Goal: Task Accomplishment & Management: Use online tool/utility

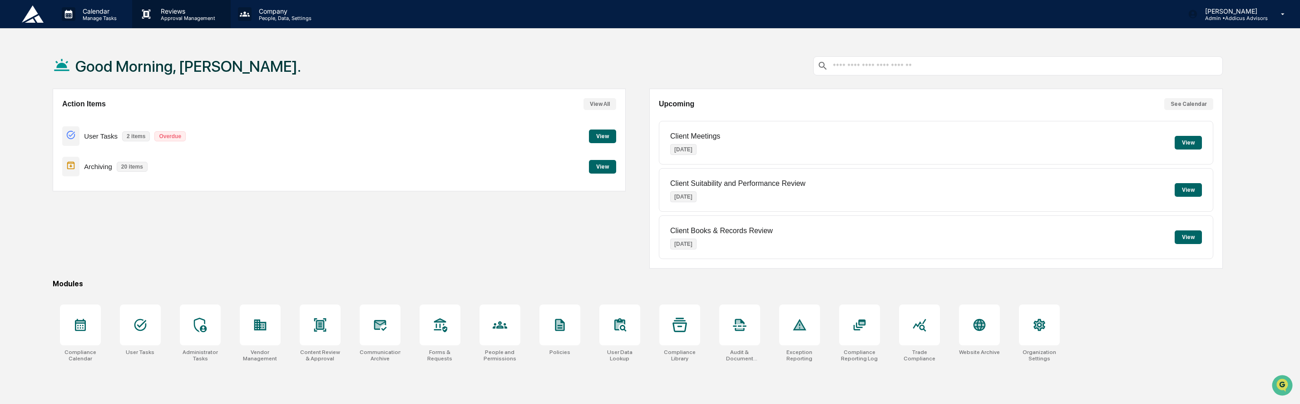
click at [187, 17] on p "Approval Management" at bounding box center [186, 18] width 66 height 6
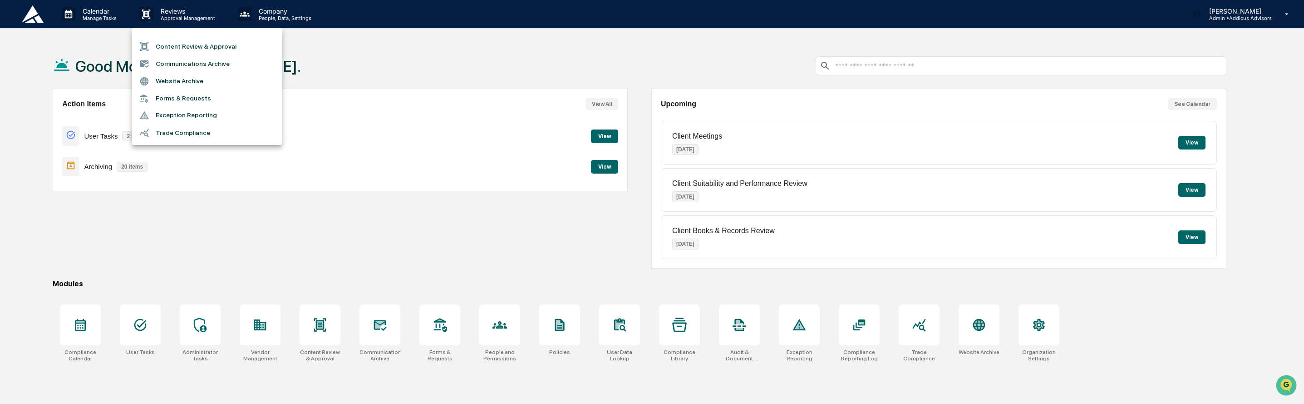
click at [199, 62] on li "Communications Archive" at bounding box center [207, 63] width 150 height 17
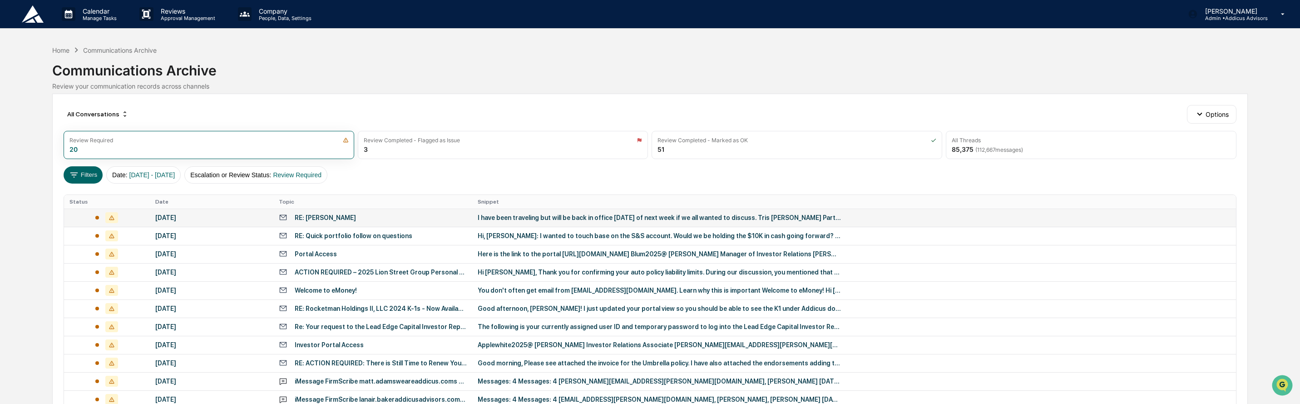
click at [546, 217] on div "I have been traveling but will be back in office on Tuesday of next week if we …" at bounding box center [659, 217] width 363 height 7
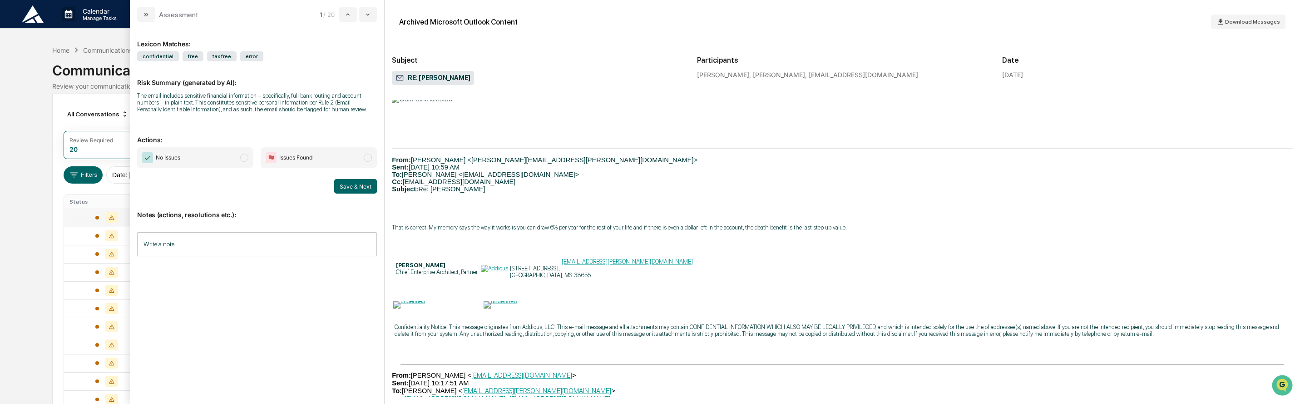
scroll to position [454, 0]
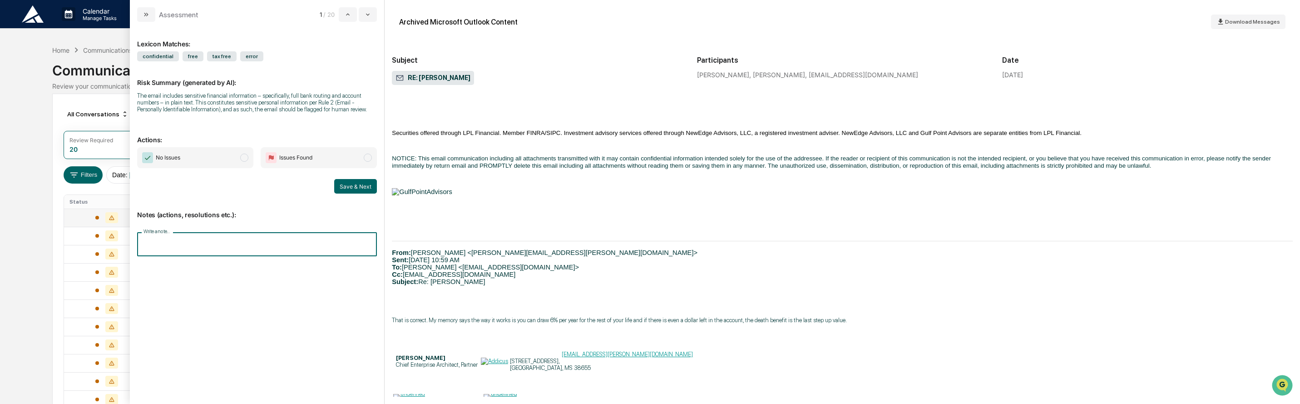
click at [279, 248] on input "Write a note..." at bounding box center [257, 244] width 240 height 24
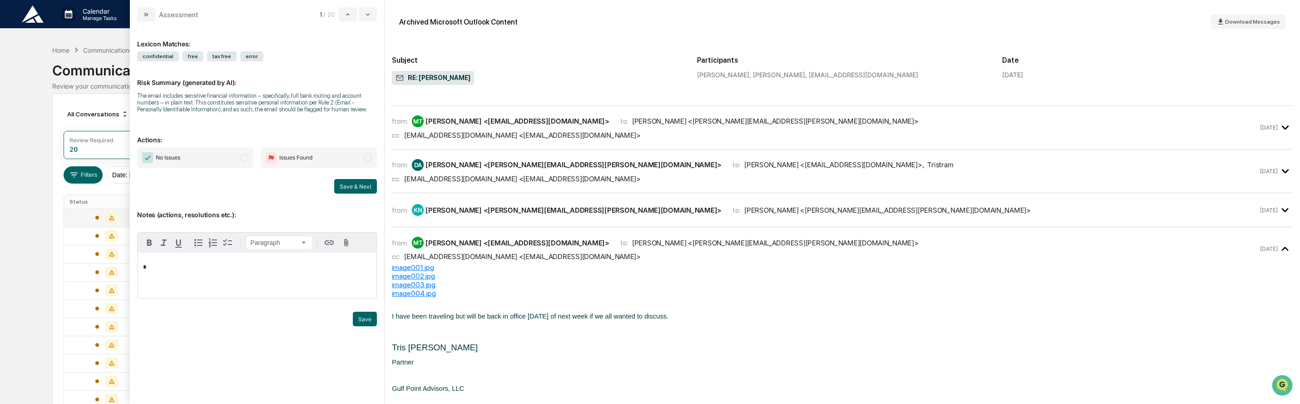
scroll to position [0, 0]
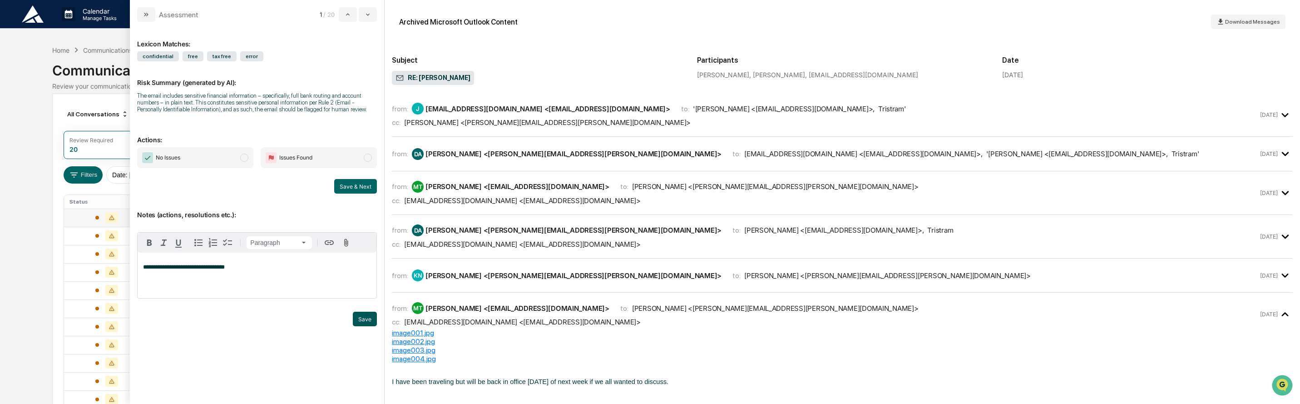
click at [366, 319] on button "Save" at bounding box center [365, 318] width 24 height 15
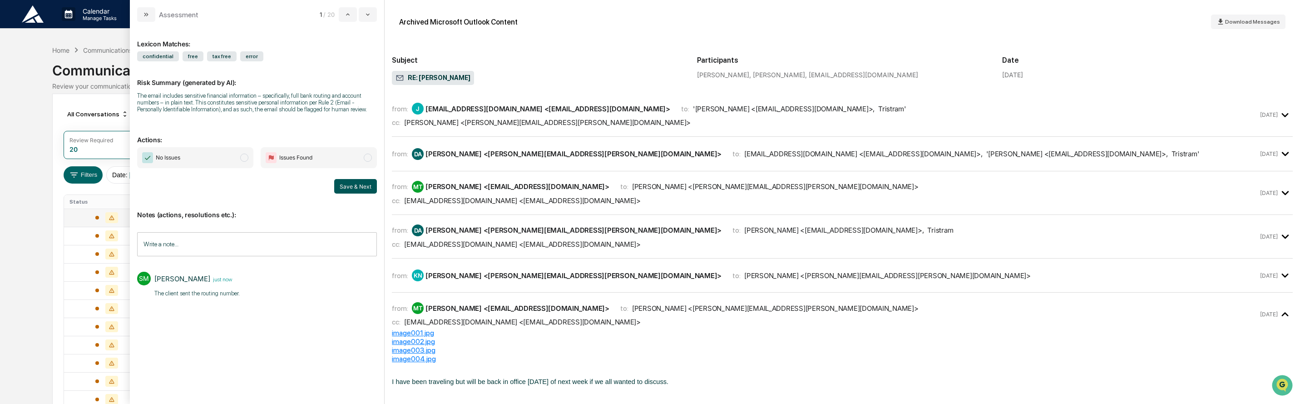
click at [360, 187] on button "Save & Next" at bounding box center [355, 186] width 43 height 15
click at [245, 157] on span "modal" at bounding box center [244, 157] width 8 height 8
click at [366, 186] on button "Save & Next" at bounding box center [355, 186] width 43 height 15
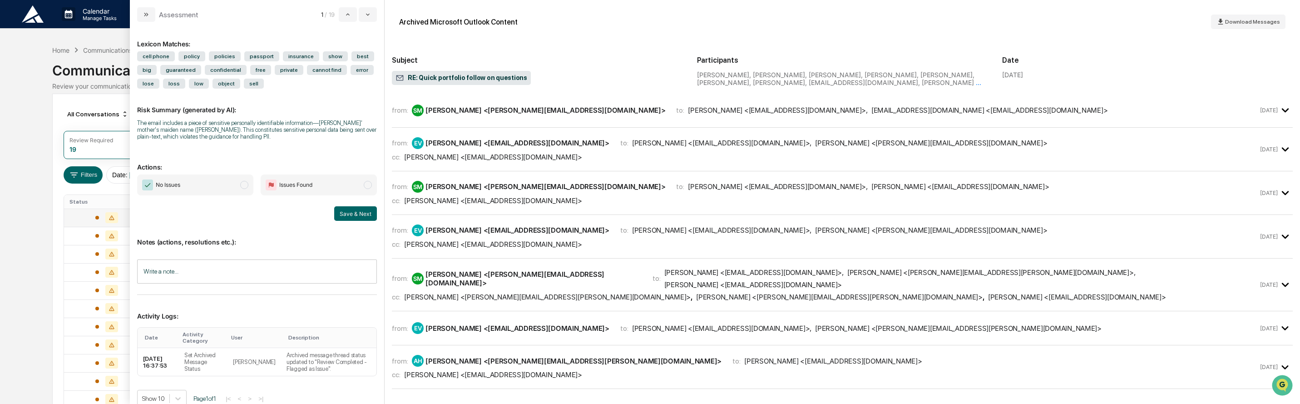
click at [364, 184] on span "modal" at bounding box center [368, 185] width 8 height 8
click at [272, 267] on input "Write a note..." at bounding box center [257, 271] width 240 height 24
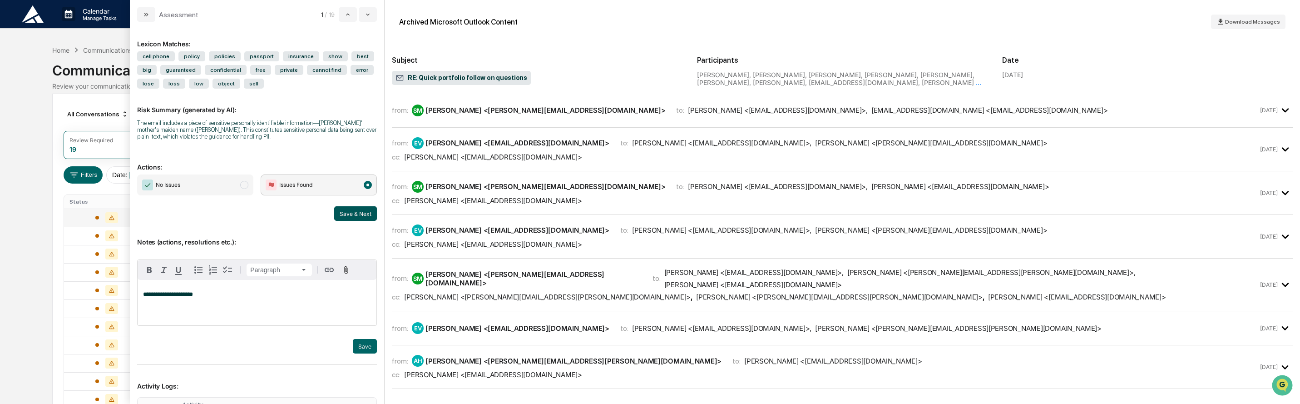
click at [356, 212] on button "Save & Next" at bounding box center [355, 213] width 43 height 15
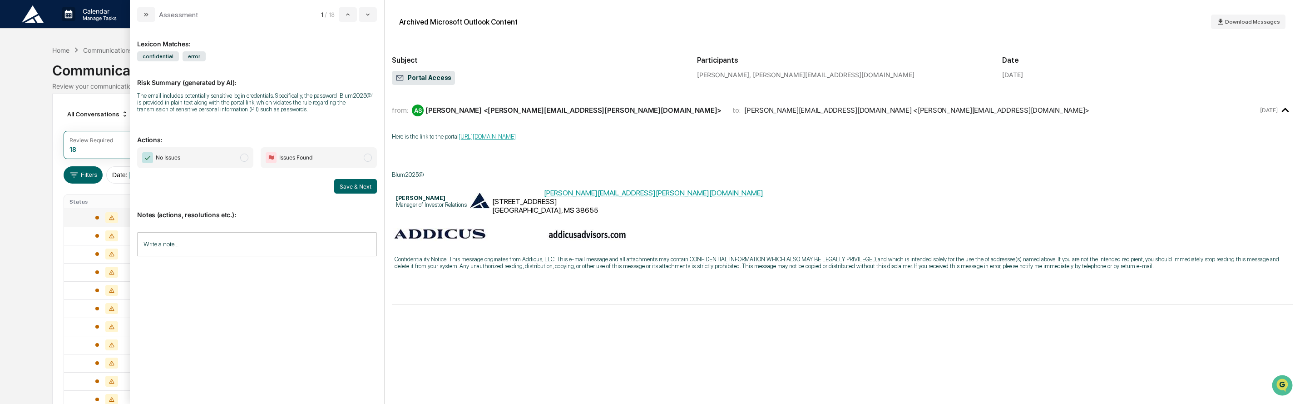
click at [370, 156] on span "modal" at bounding box center [368, 157] width 8 height 8
click at [273, 243] on input "Write a note..." at bounding box center [257, 244] width 240 height 24
drag, startPoint x: 245, startPoint y: 263, endPoint x: 303, endPoint y: 272, distance: 58.8
click at [303, 272] on div "*" at bounding box center [257, 274] width 239 height 45
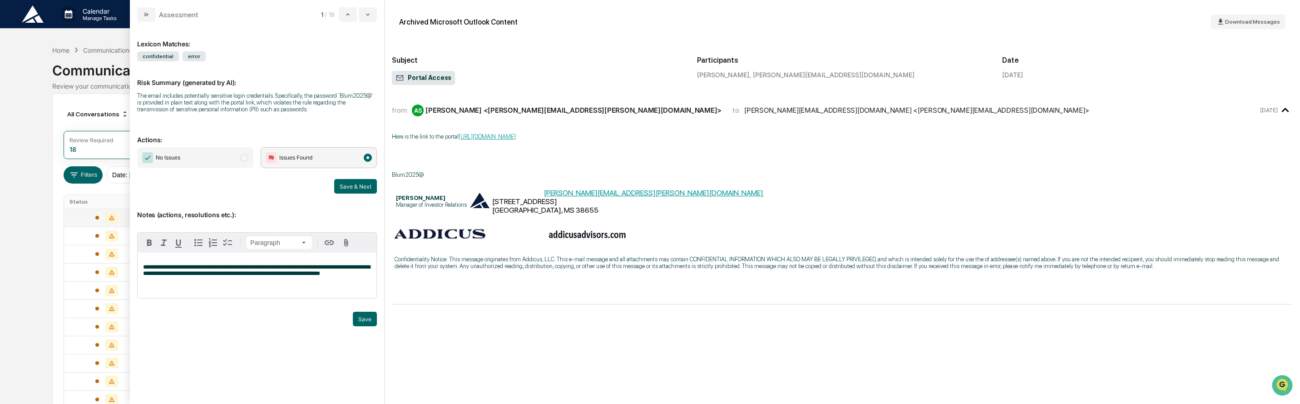
click at [183, 273] on span "**********" at bounding box center [256, 270] width 227 height 12
click at [185, 271] on span "**********" at bounding box center [256, 270] width 227 height 12
copy span "*****"
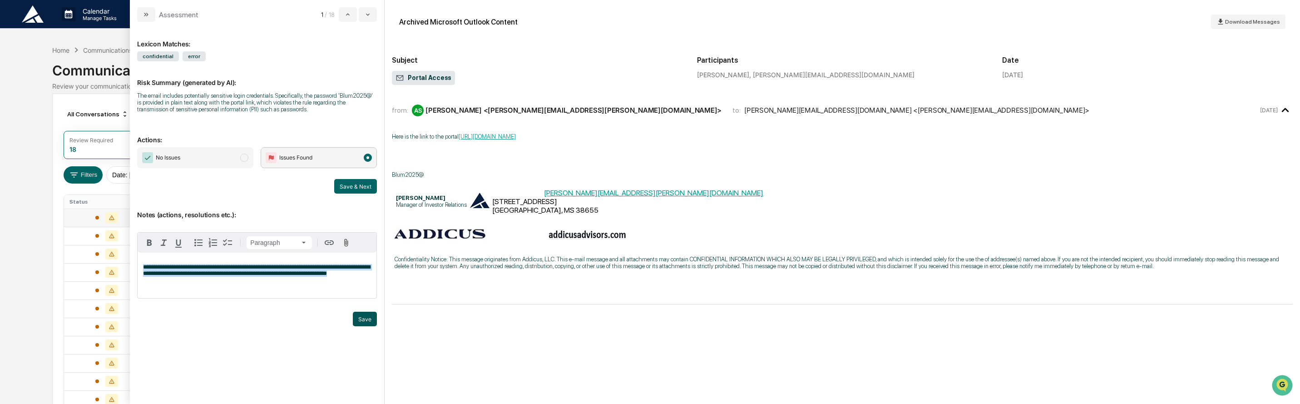
click at [369, 315] on button "Save" at bounding box center [365, 318] width 24 height 15
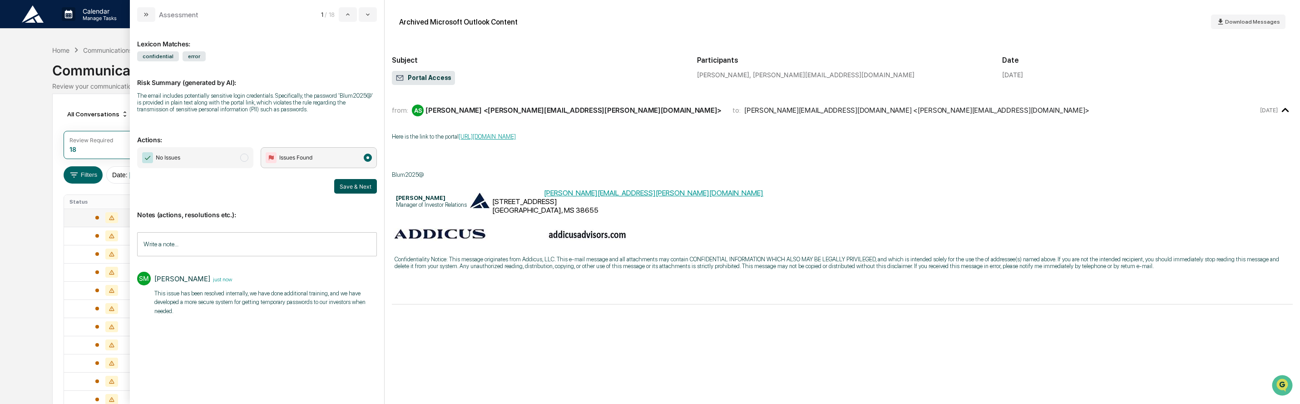
click at [351, 187] on button "Save & Next" at bounding box center [355, 186] width 43 height 15
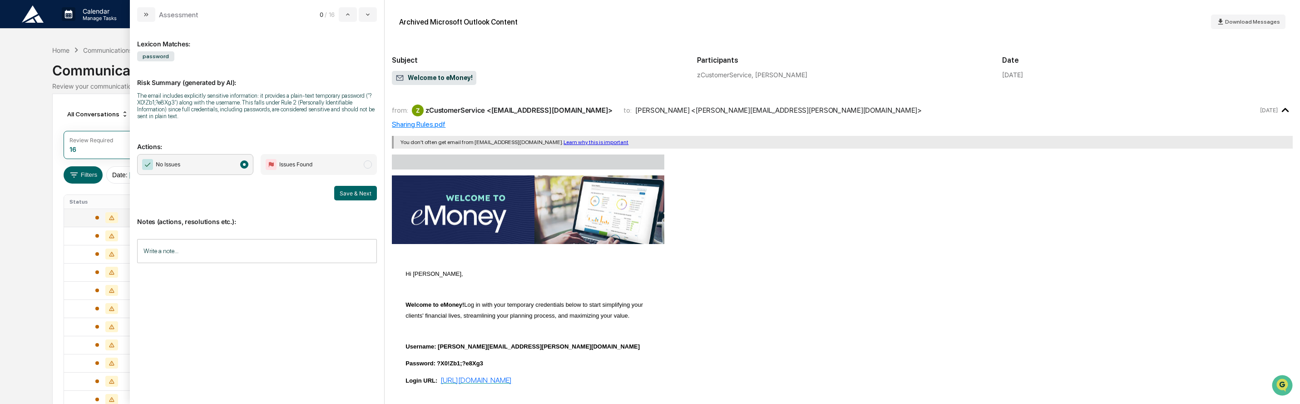
click at [220, 248] on input "Write a note..." at bounding box center [257, 251] width 240 height 24
click at [297, 299] on div "**********" at bounding box center [257, 281] width 239 height 45
click at [190, 274] on span "**********" at bounding box center [192, 274] width 98 height 6
click at [274, 271] on p "**********" at bounding box center [257, 274] width 228 height 6
click at [359, 193] on button "Save & Next" at bounding box center [355, 193] width 43 height 15
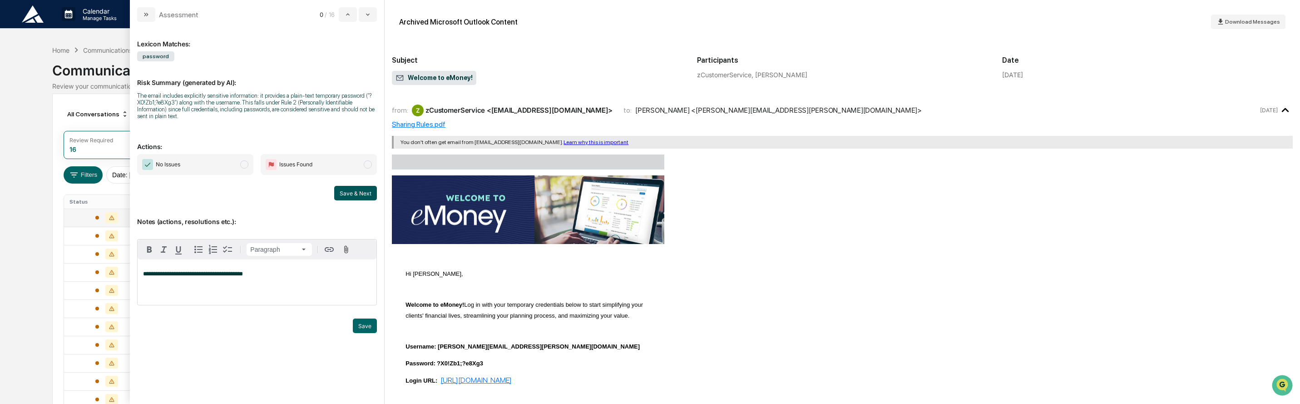
click at [357, 192] on button "Save & Next" at bounding box center [355, 193] width 43 height 15
click at [246, 167] on span "modal" at bounding box center [244, 164] width 8 height 8
click at [366, 188] on button "Save & Next" at bounding box center [355, 193] width 43 height 15
click at [242, 165] on span "modal" at bounding box center [244, 164] width 8 height 8
click at [361, 196] on button "Save & Next" at bounding box center [355, 193] width 43 height 15
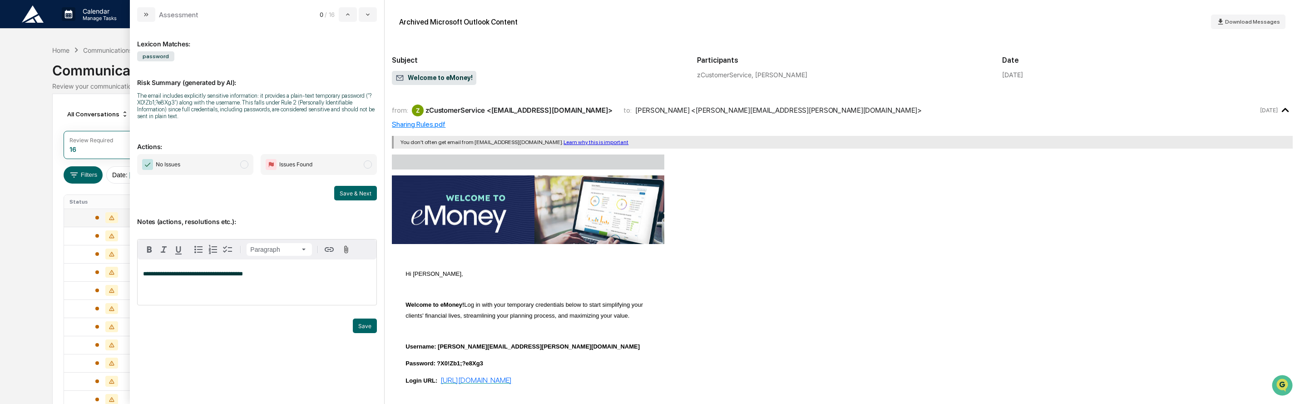
click at [249, 166] on span "No Issues" at bounding box center [195, 164] width 116 height 21
click at [265, 274] on p "**********" at bounding box center [257, 274] width 228 height 6
click at [371, 328] on button "Save" at bounding box center [365, 325] width 24 height 15
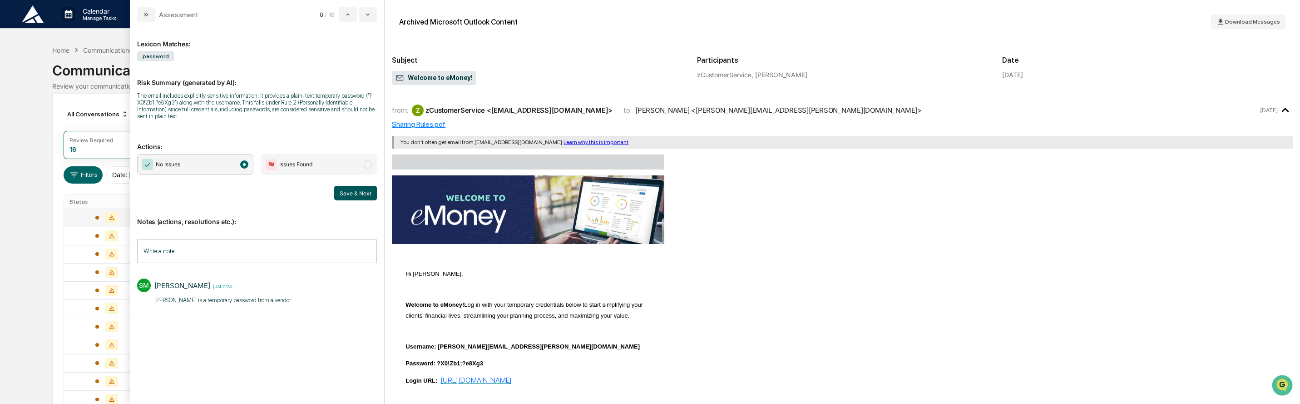
click at [351, 193] on button "Save & Next" at bounding box center [355, 193] width 43 height 15
click at [243, 165] on span "modal" at bounding box center [244, 164] width 8 height 8
click at [217, 246] on input "Write a note..." at bounding box center [257, 251] width 240 height 24
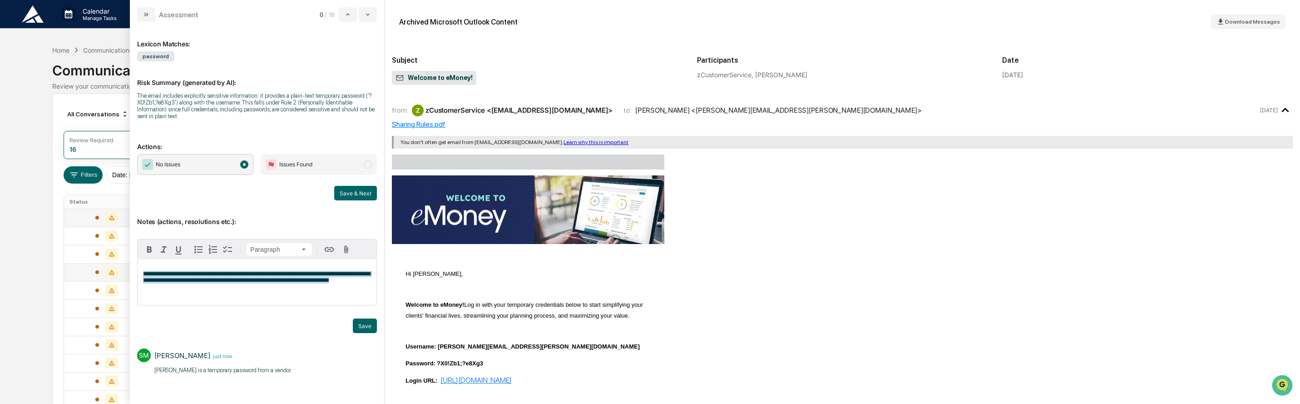
drag, startPoint x: 172, startPoint y: 287, endPoint x: 120, endPoint y: 272, distance: 53.4
click at [120, 272] on body "Calendar Manage Tasks Reviews Approval Management Company People, Data, Setting…" at bounding box center [650, 275] width 1300 height 551
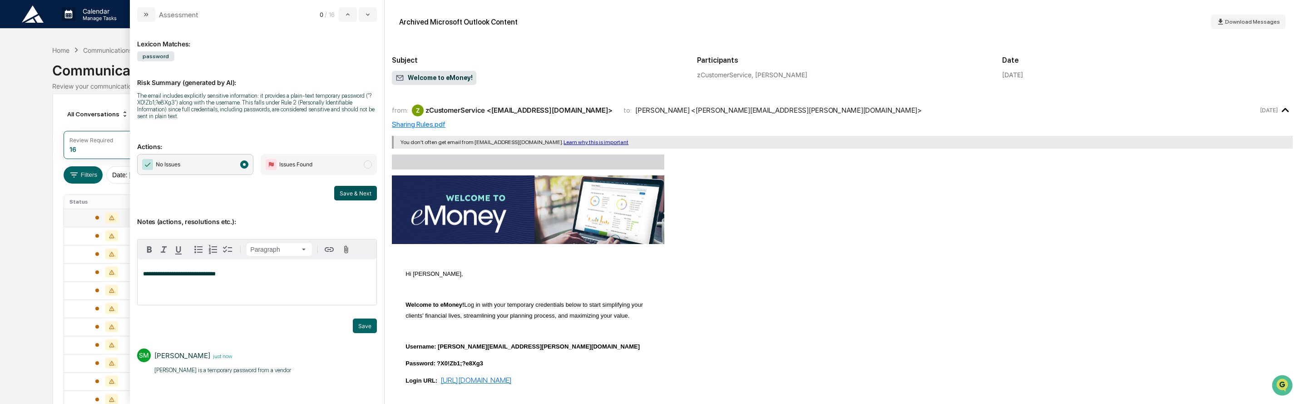
click at [354, 191] on button "Save & Next" at bounding box center [355, 193] width 43 height 15
click at [246, 163] on span "modal" at bounding box center [244, 164] width 8 height 8
click at [367, 326] on button "Save" at bounding box center [365, 325] width 24 height 15
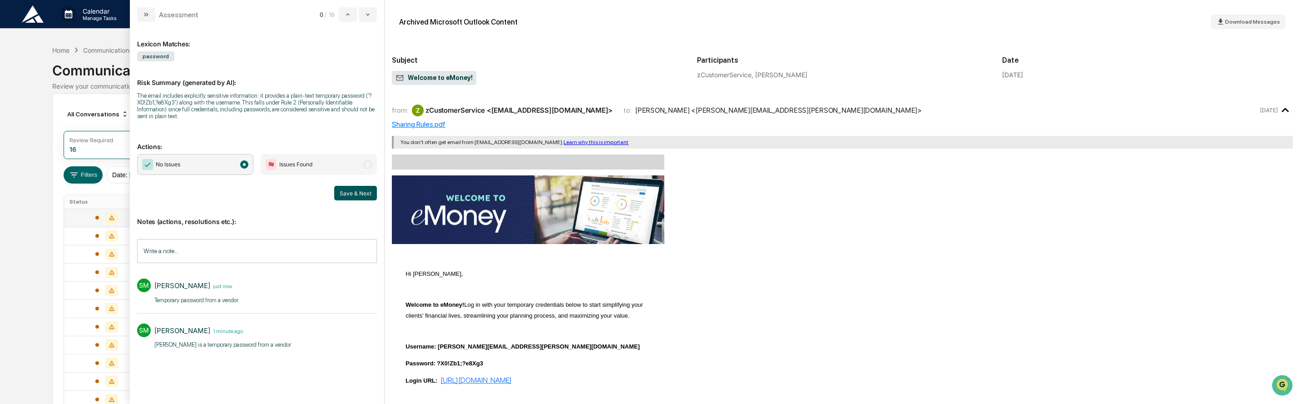
click at [361, 198] on button "Save & Next" at bounding box center [355, 193] width 43 height 15
click at [18, 144] on div "Calendar Manage Tasks Reviews Approval Management Company People, Data, Setting…" at bounding box center [650, 275] width 1300 height 551
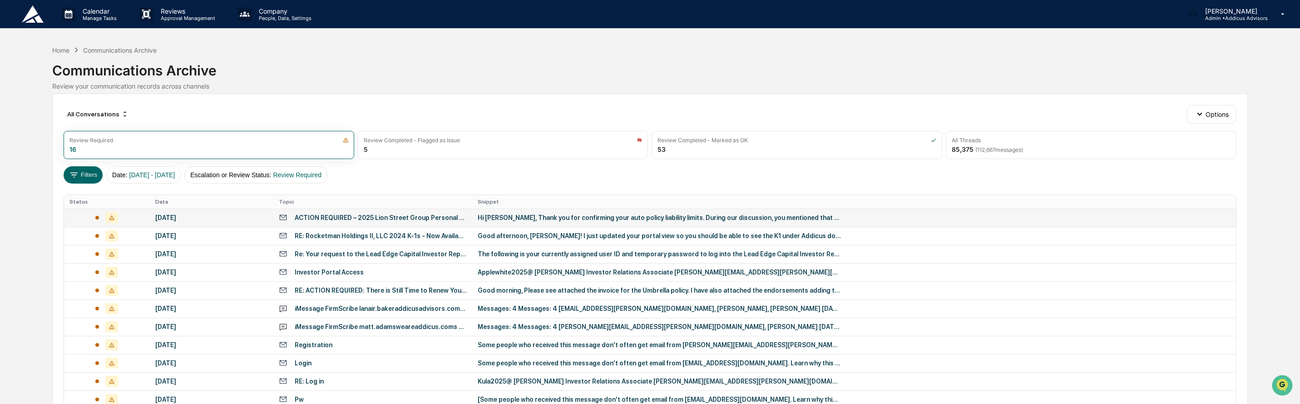
click at [349, 219] on div "ACTION REQUIRED – 2025 Lion Street Group Personal Excess Liability - Additional…" at bounding box center [381, 217] width 172 height 7
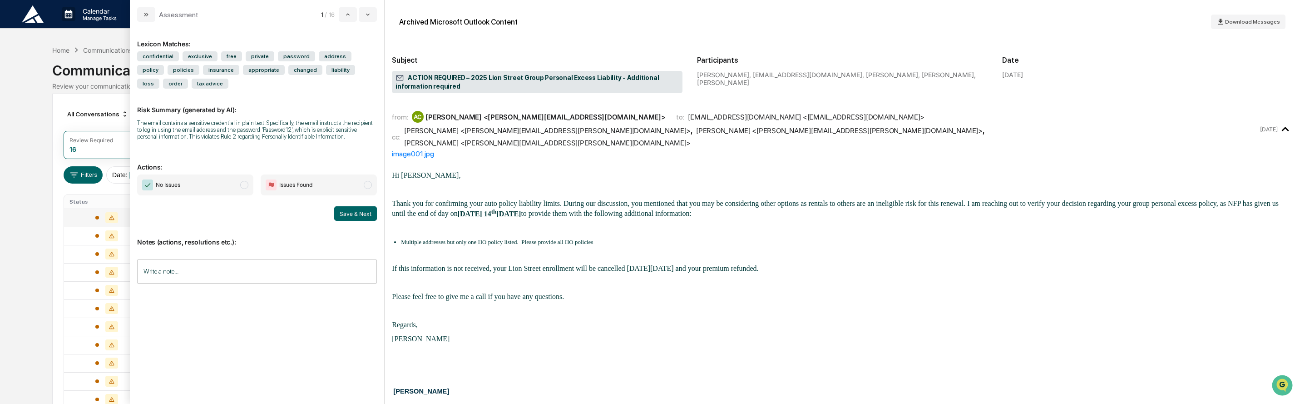
click at [231, 272] on input "Write a note..." at bounding box center [257, 271] width 240 height 24
click at [225, 296] on p "*" at bounding box center [257, 294] width 228 height 6
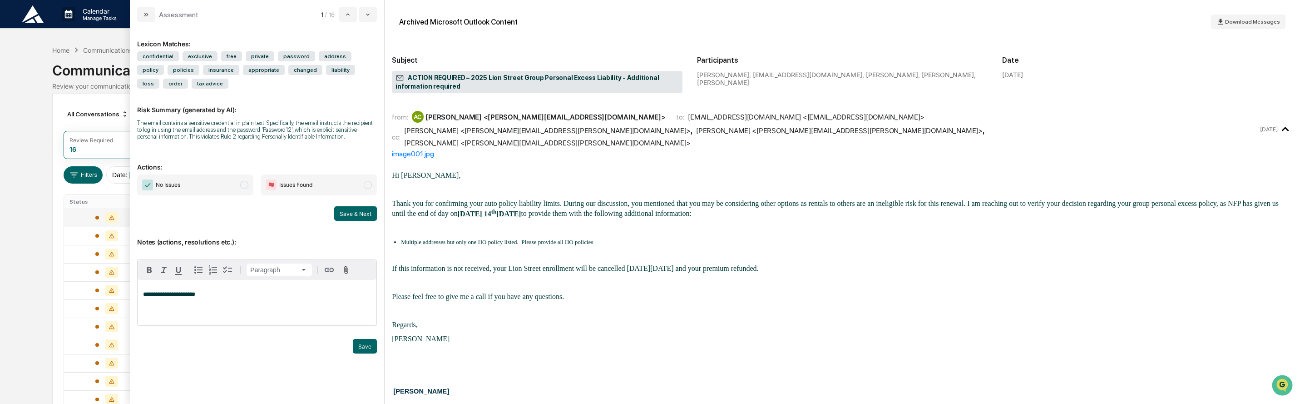
click at [239, 188] on span "No Issues" at bounding box center [195, 184] width 116 height 21
click at [349, 215] on button "Save & Next" at bounding box center [355, 213] width 43 height 15
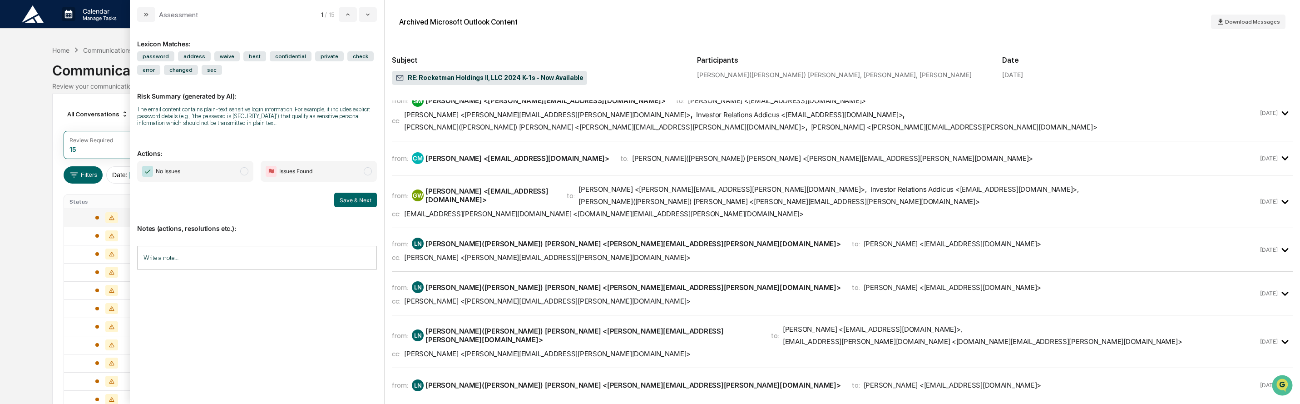
scroll to position [363, 0]
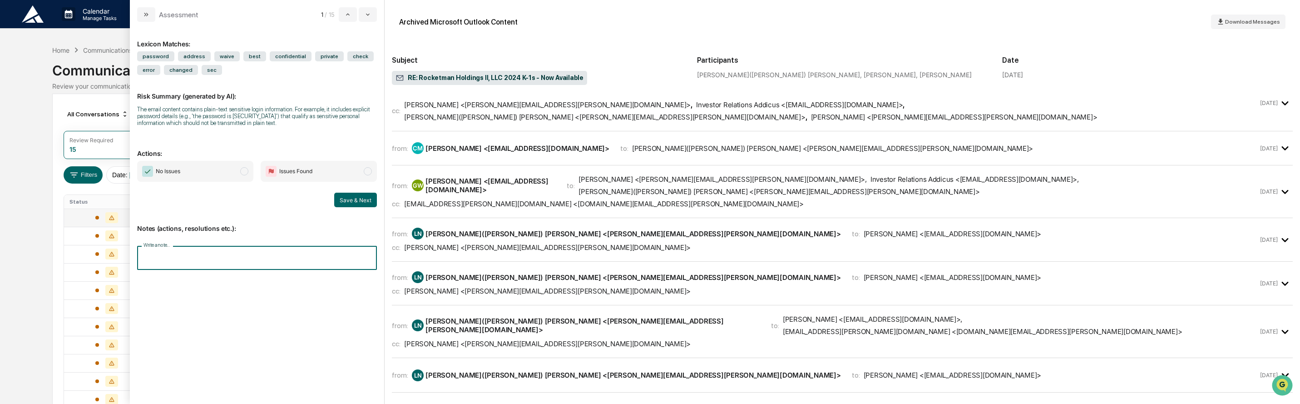
click at [227, 255] on input "Write a note..." at bounding box center [257, 258] width 240 height 24
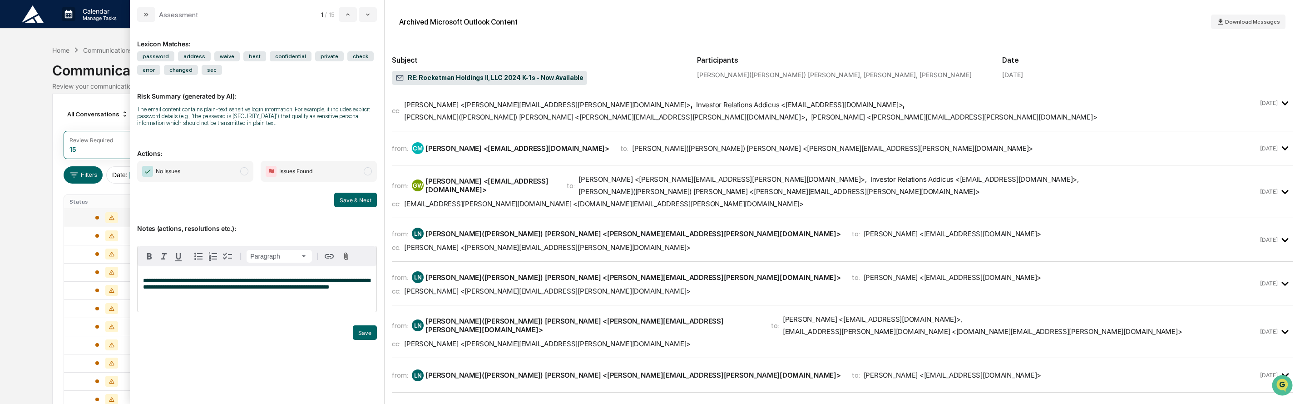
click at [312, 171] on span "Issues Found" at bounding box center [295, 171] width 33 height 9
click at [370, 170] on span "modal" at bounding box center [368, 171] width 8 height 8
click at [365, 331] on button "Save" at bounding box center [365, 332] width 24 height 15
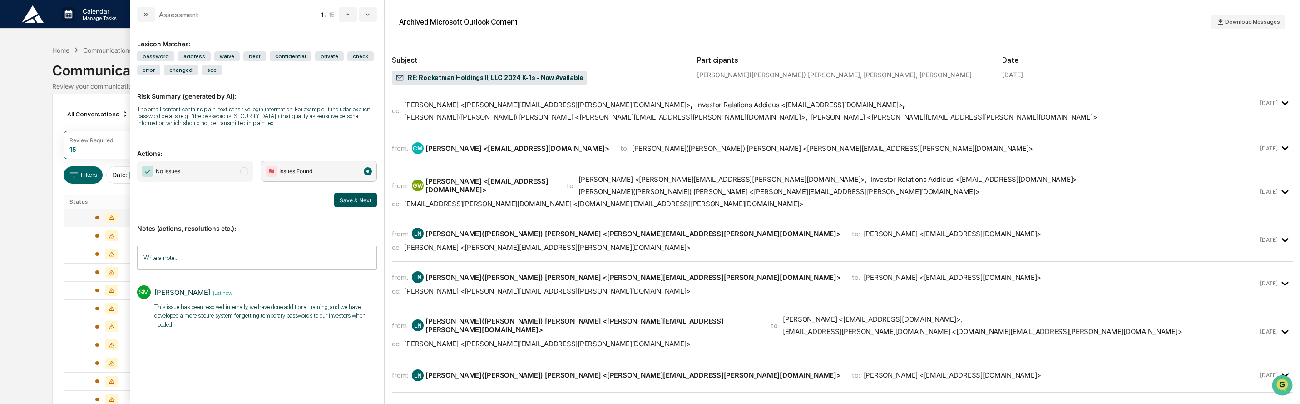
click at [355, 199] on button "Save & Next" at bounding box center [355, 200] width 43 height 15
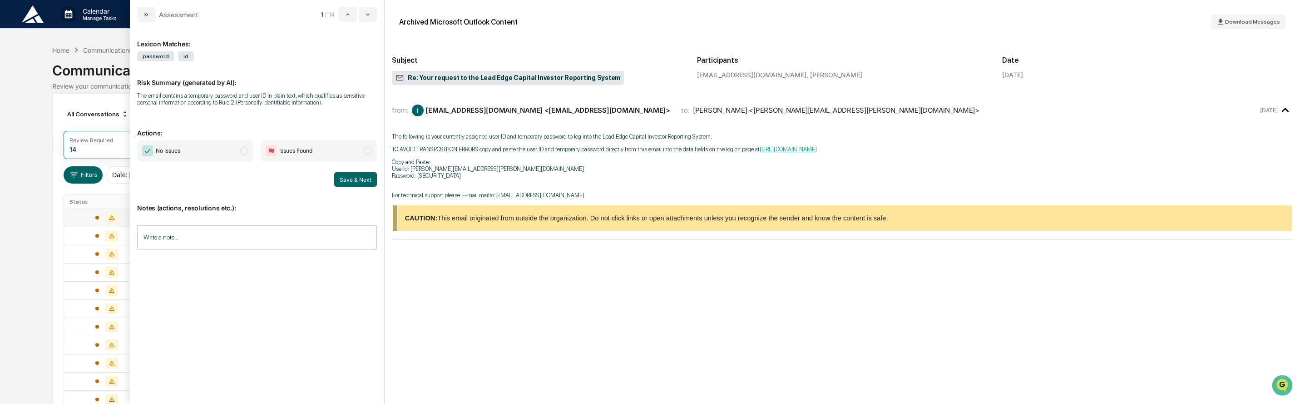
click at [246, 153] on span "modal" at bounding box center [244, 151] width 8 height 8
click at [269, 235] on input "Write a note..." at bounding box center [257, 237] width 240 height 24
click at [142, 15] on button "modal" at bounding box center [146, 14] width 18 height 15
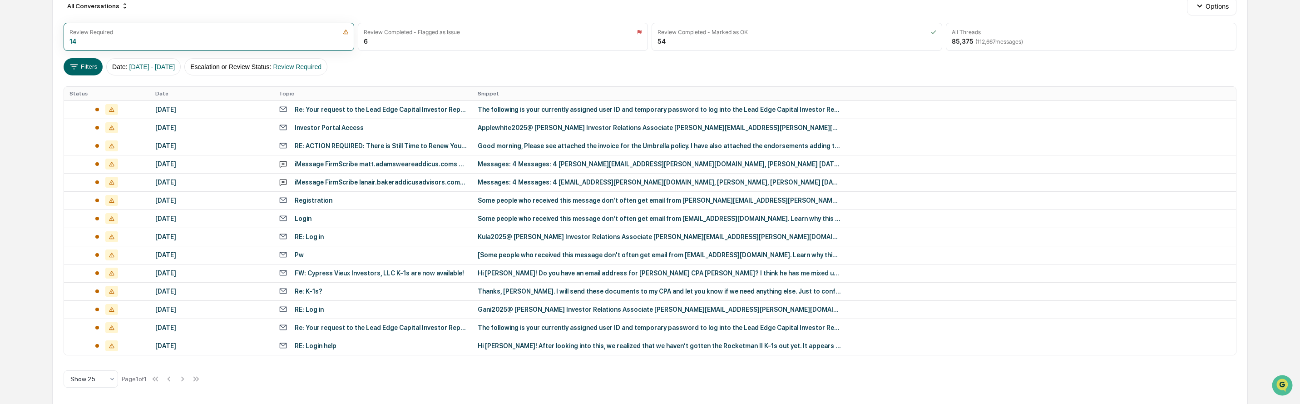
scroll to position [111, 0]
click at [321, 158] on div "iMessage FirmScribe matt.adamsweareaddicus.coms Conversation with [PERSON_NAME]…" at bounding box center [381, 161] width 172 height 7
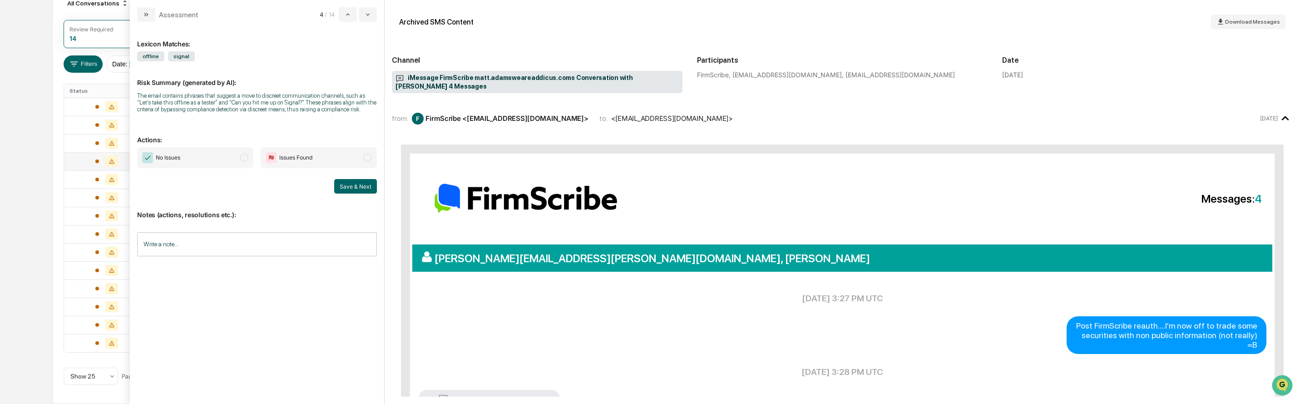
click at [251, 156] on span "No Issues" at bounding box center [195, 157] width 116 height 21
click at [242, 245] on input "Write a note..." at bounding box center [257, 244] width 240 height 24
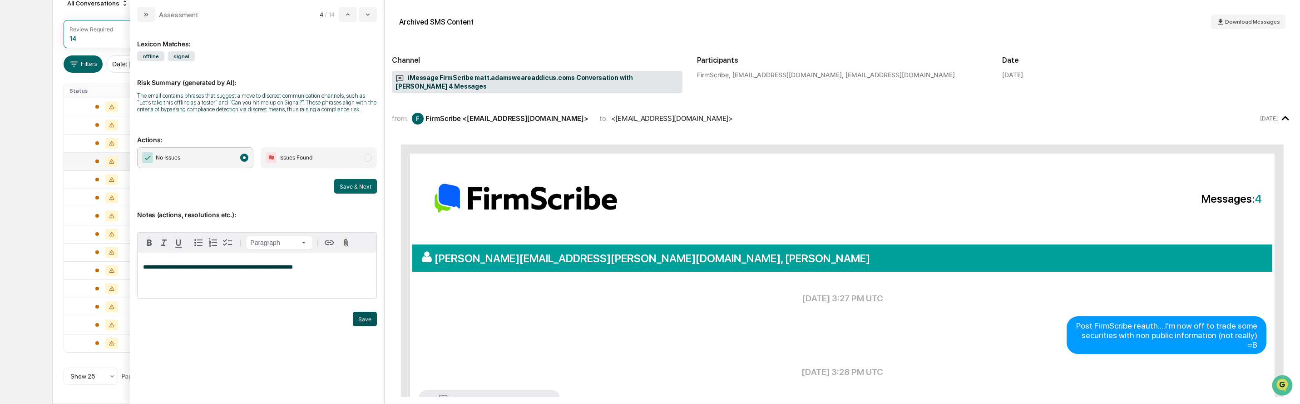
click at [362, 319] on button "Save" at bounding box center [365, 318] width 24 height 15
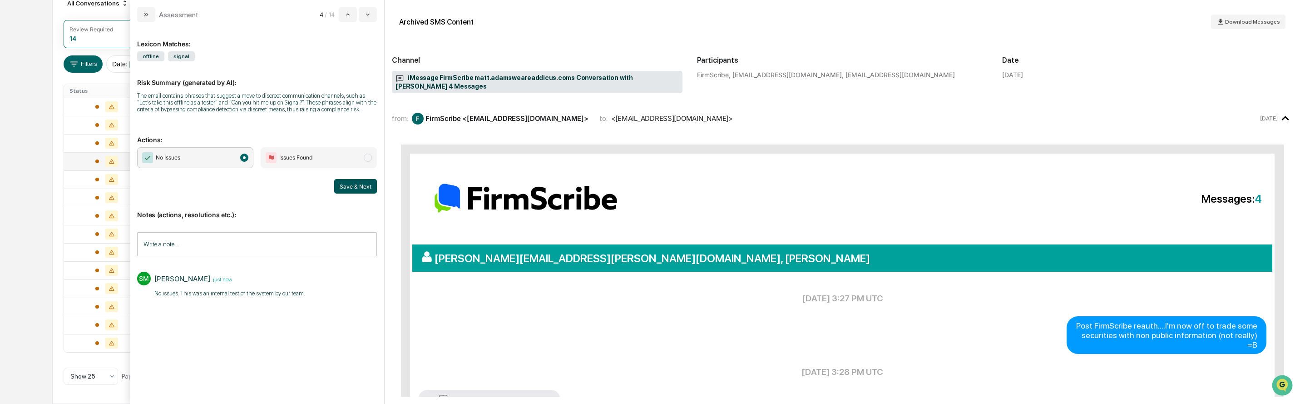
click at [361, 185] on button "Save & Next" at bounding box center [355, 186] width 43 height 15
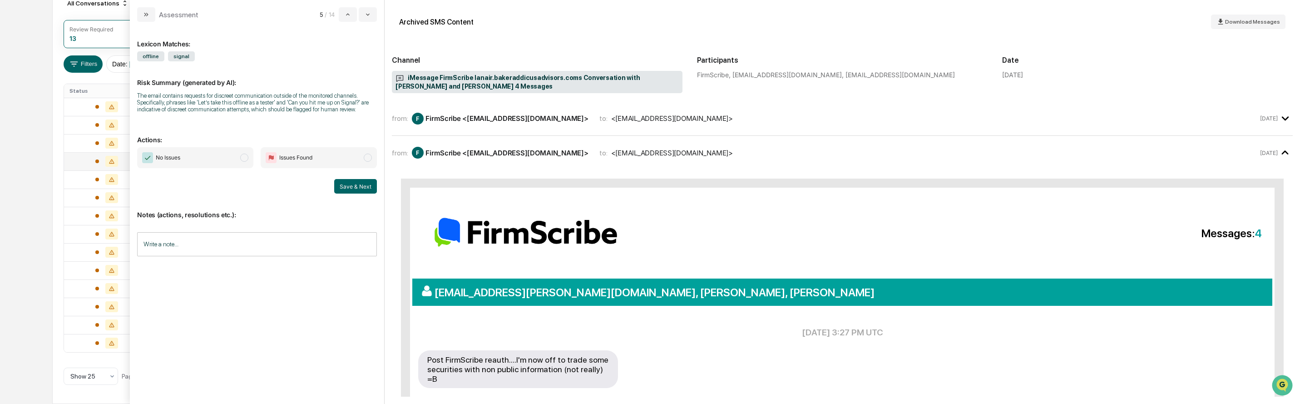
scroll to position [93, 0]
click at [239, 158] on span "No Issues" at bounding box center [195, 157] width 116 height 21
click at [247, 240] on input "Write a note..." at bounding box center [257, 244] width 240 height 24
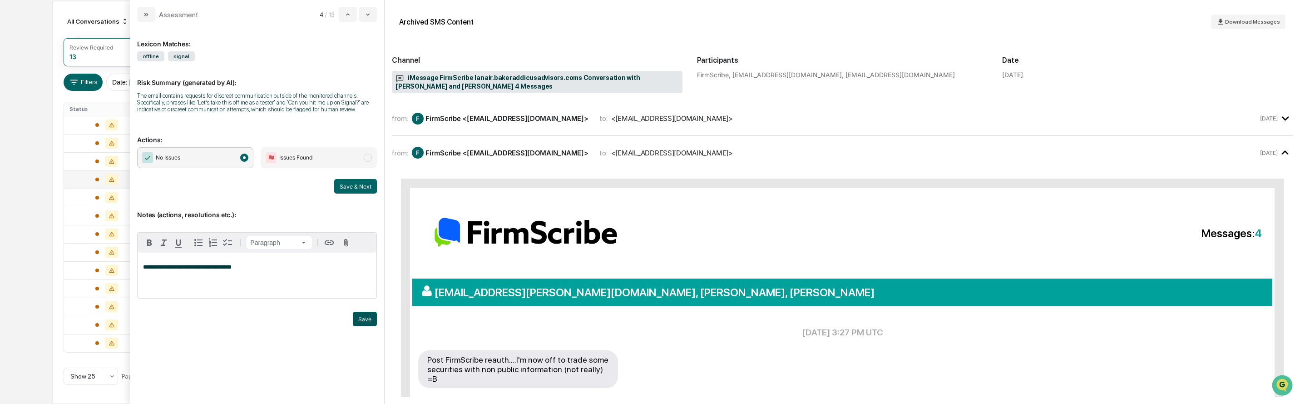
click at [362, 314] on button "Save" at bounding box center [365, 318] width 24 height 15
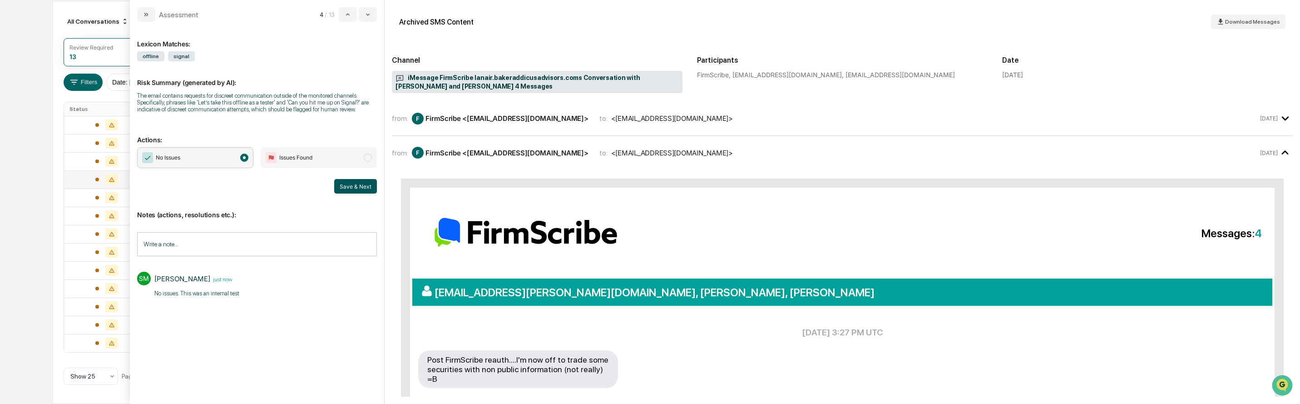
click at [356, 183] on button "Save & Next" at bounding box center [355, 186] width 43 height 15
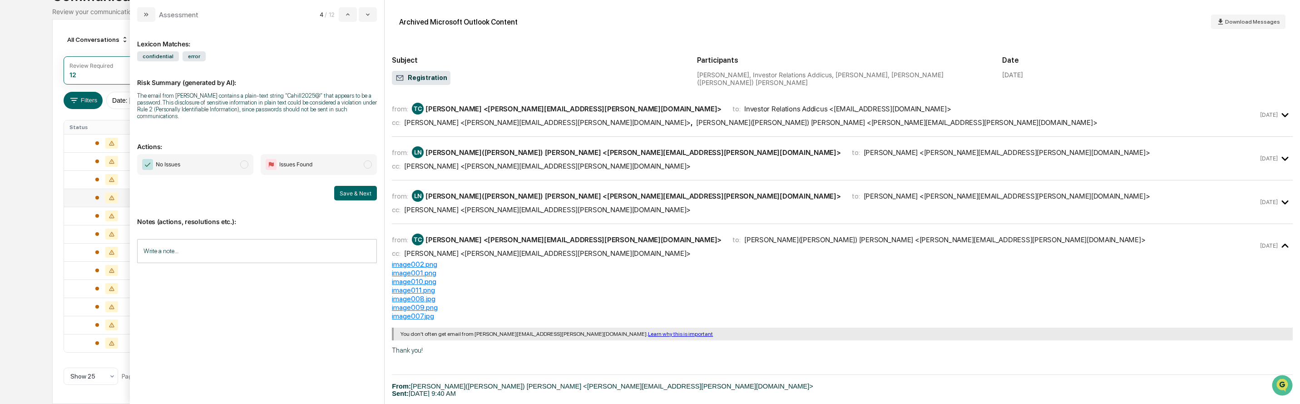
scroll to position [74, 0]
click at [149, 14] on icon "modal" at bounding box center [146, 14] width 7 height 7
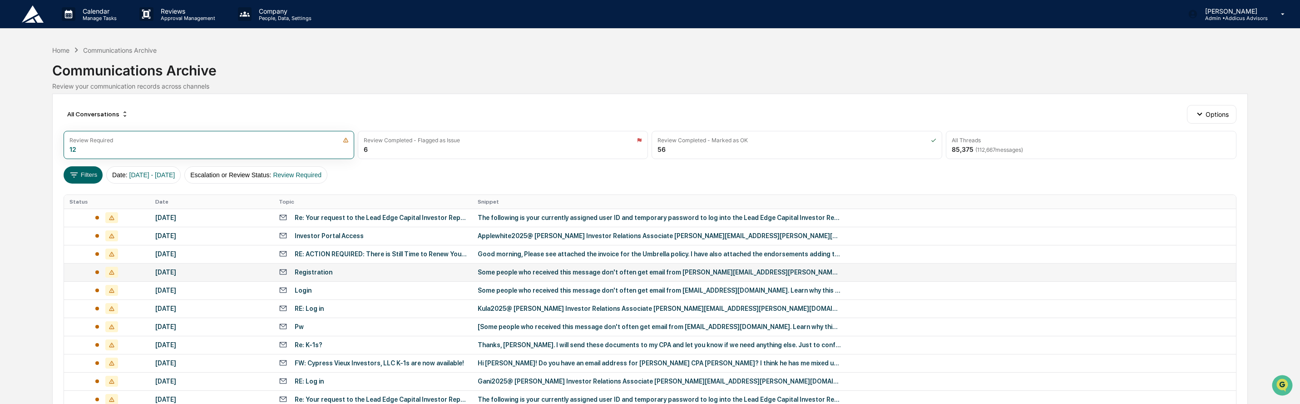
click at [37, 16] on img at bounding box center [33, 13] width 22 height 17
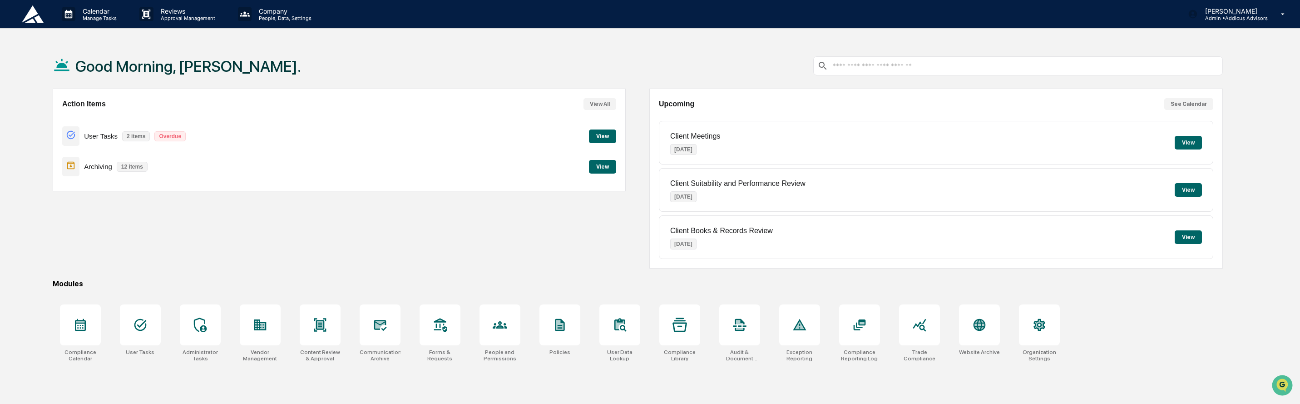
click at [595, 133] on button "View" at bounding box center [602, 136] width 27 height 14
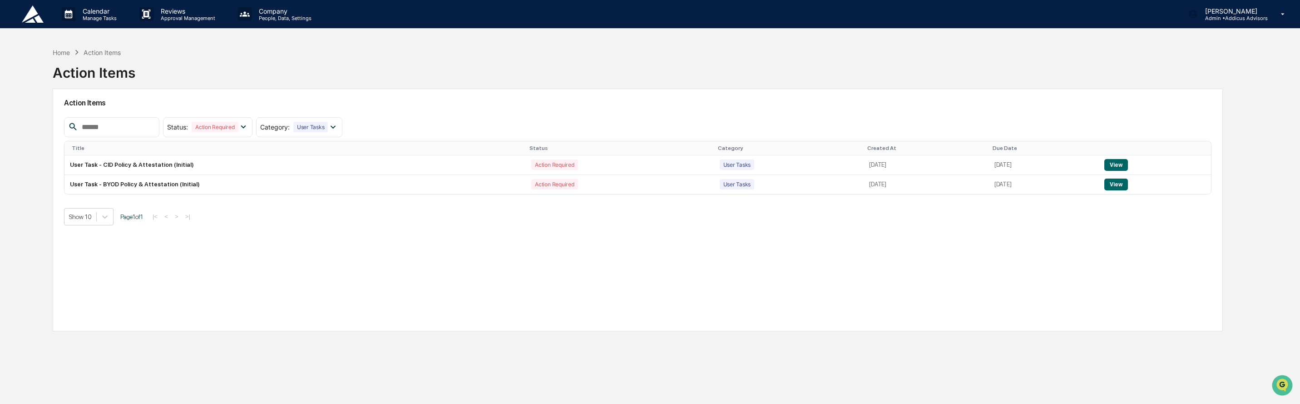
click at [35, 11] on img at bounding box center [33, 13] width 22 height 17
